Goal: Transaction & Acquisition: Purchase product/service

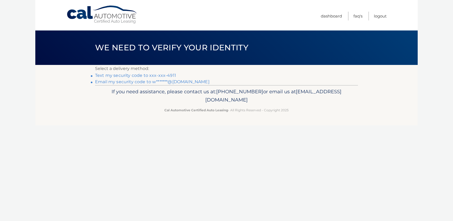
click at [159, 76] on link "Text my security code to xxx-xxx-4911" at bounding box center [135, 75] width 81 height 5
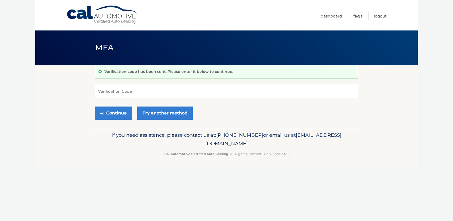
click at [145, 91] on input "Verification Code" at bounding box center [226, 91] width 263 height 13
type input "9"
type input "918577"
click at [120, 114] on button "Continue" at bounding box center [113, 113] width 37 height 13
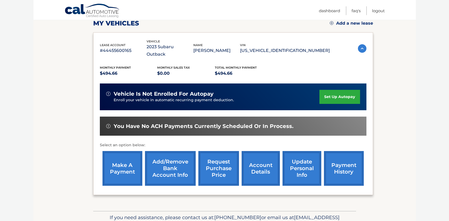
scroll to position [80, 0]
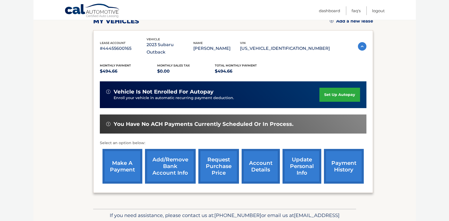
click at [126, 159] on link "make a payment" at bounding box center [122, 166] width 40 height 35
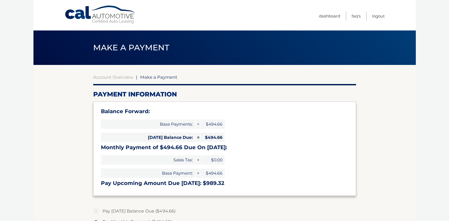
select select "YmMxNTg2YjItNWI3NS00YWM1LWE2OWMtMzYwNTVkNDRhNGUw"
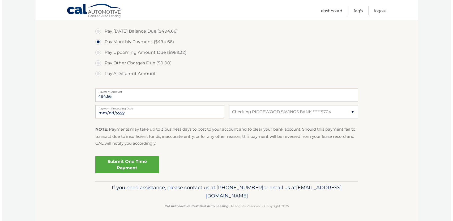
scroll to position [180, 0]
click at [134, 159] on link "Submit One Time Payment" at bounding box center [125, 164] width 64 height 17
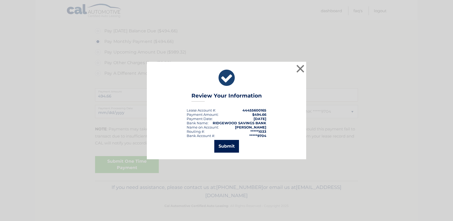
click at [227, 148] on button "Submit" at bounding box center [226, 146] width 25 height 13
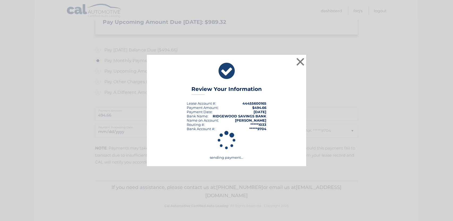
scroll to position [161, 0]
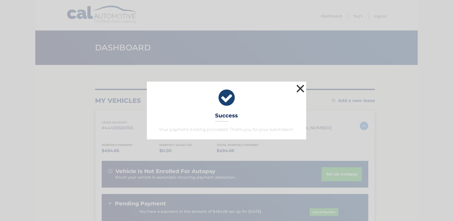
click at [299, 88] on button "×" at bounding box center [300, 88] width 11 height 11
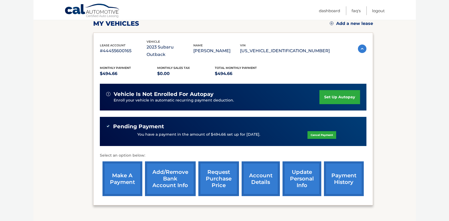
scroll to position [80, 0]
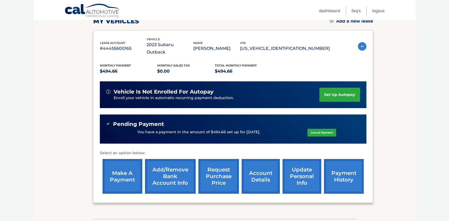
click at [258, 172] on link "account details" at bounding box center [260, 176] width 38 height 35
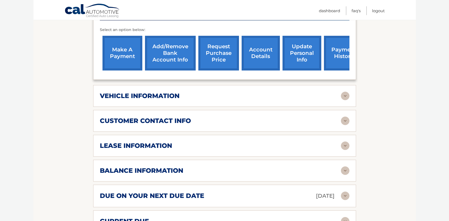
scroll to position [212, 0]
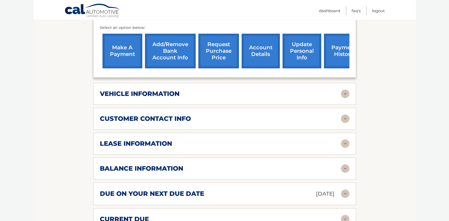
click at [345, 140] on img at bounding box center [345, 144] width 8 height 8
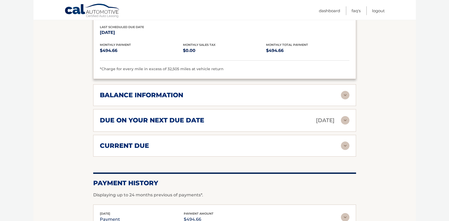
scroll to position [398, 0]
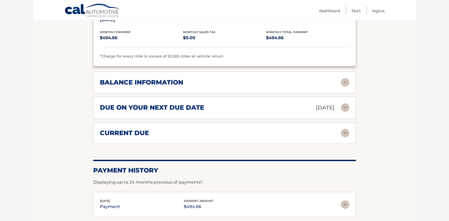
click at [345, 78] on img at bounding box center [345, 82] width 8 height 8
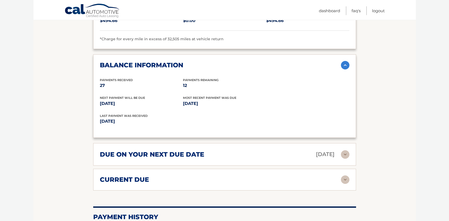
scroll to position [425, 0]
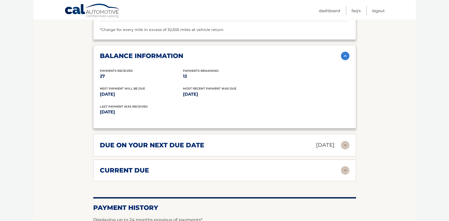
click at [348, 141] on img at bounding box center [345, 145] width 8 height 8
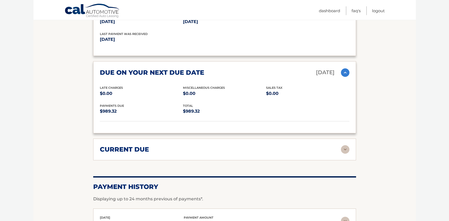
scroll to position [504, 0]
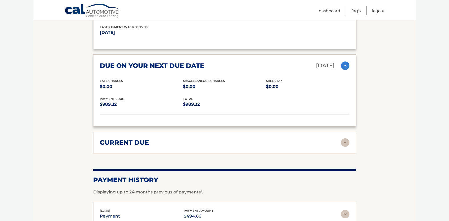
click at [347, 138] on img at bounding box center [345, 142] width 8 height 8
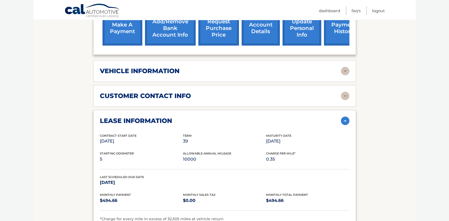
scroll to position [212, 0]
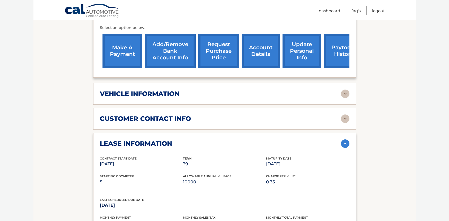
click at [348, 90] on img at bounding box center [345, 94] width 8 height 8
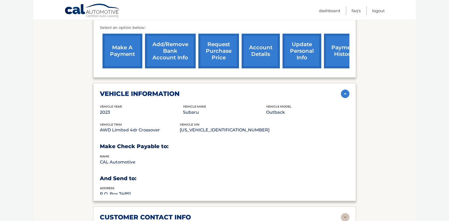
click at [348, 90] on img at bounding box center [345, 94] width 8 height 8
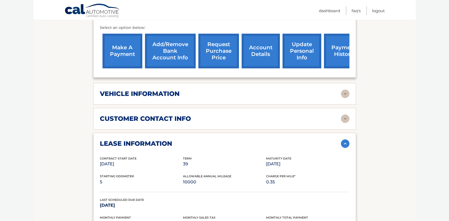
click at [348, 90] on img at bounding box center [345, 94] width 8 height 8
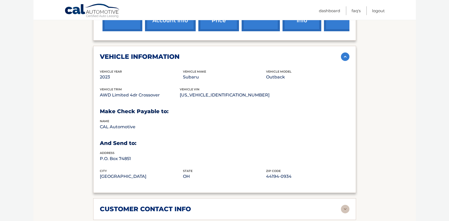
scroll to position [265, 0]
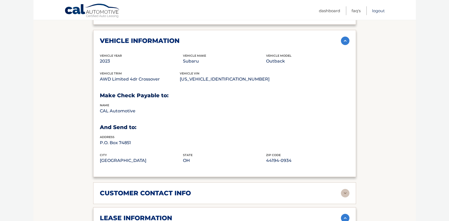
click at [378, 8] on link "Logout" at bounding box center [378, 10] width 13 height 9
